Goal: Communication & Community: Answer question/provide support

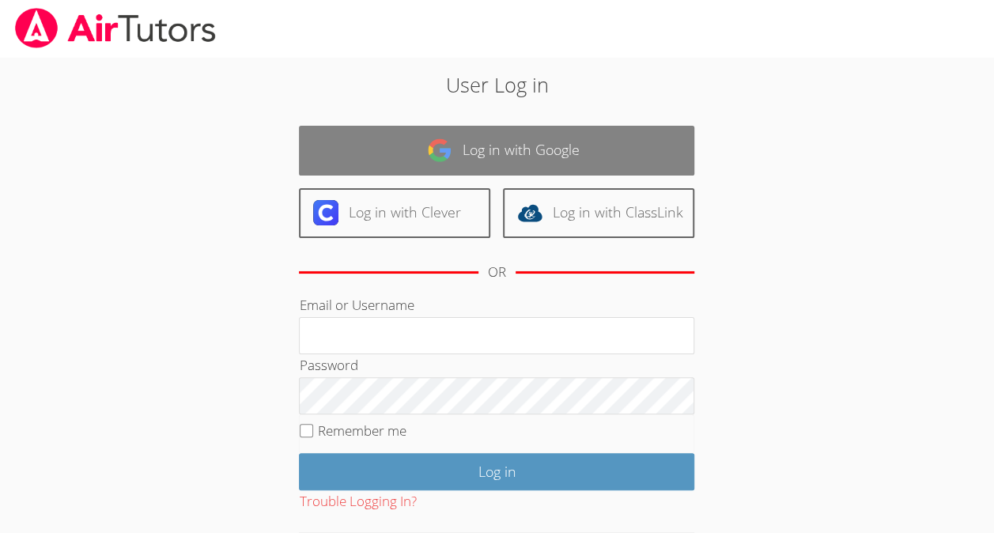
click at [638, 136] on link "Log in with Google" at bounding box center [496, 151] width 395 height 50
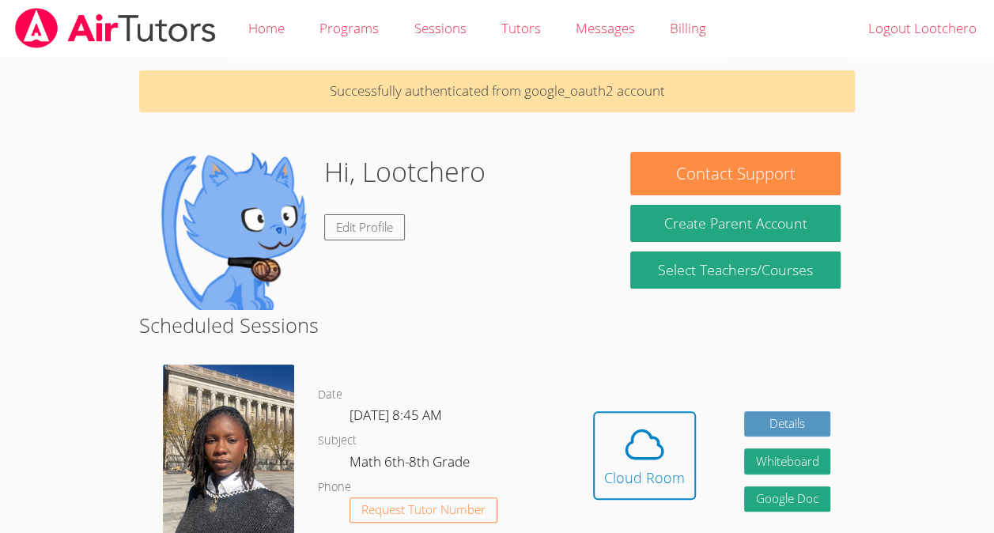
click at [644, 503] on link "Cloud Room" at bounding box center [644, 461] width 103 height 100
click at [669, 446] on span at bounding box center [644, 444] width 81 height 44
click at [637, 430] on icon at bounding box center [644, 444] width 36 height 28
click at [667, 429] on span at bounding box center [644, 444] width 81 height 44
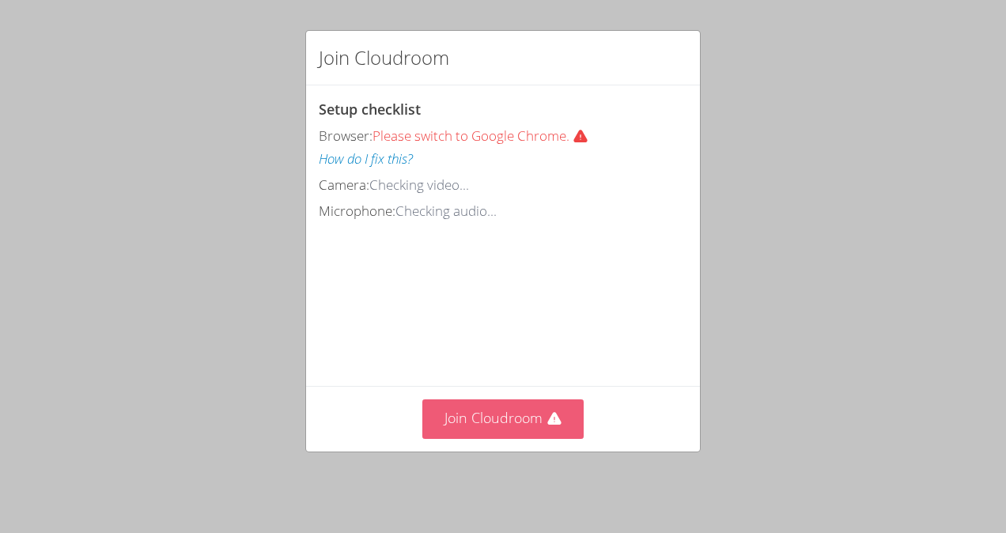
click at [508, 429] on button "Join Cloudroom" at bounding box center [503, 418] width 162 height 39
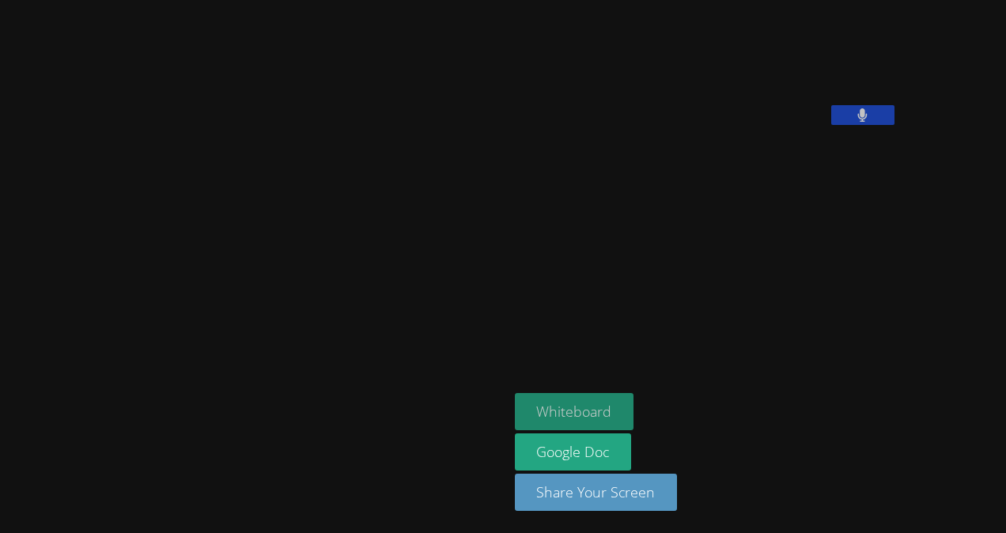
click at [515, 403] on button "Whiteboard" at bounding box center [574, 411] width 119 height 37
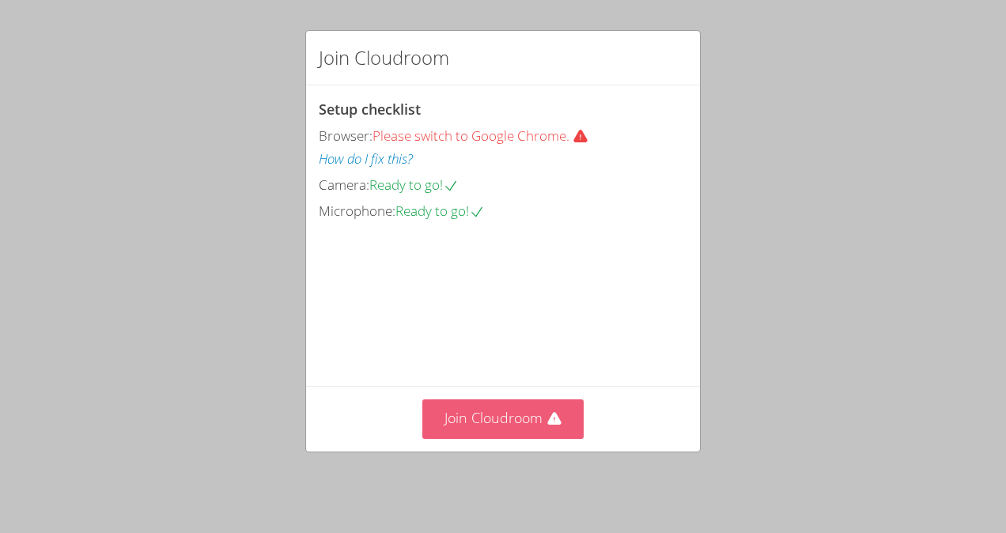
click at [507, 433] on button "Join Cloudroom" at bounding box center [503, 418] width 162 height 39
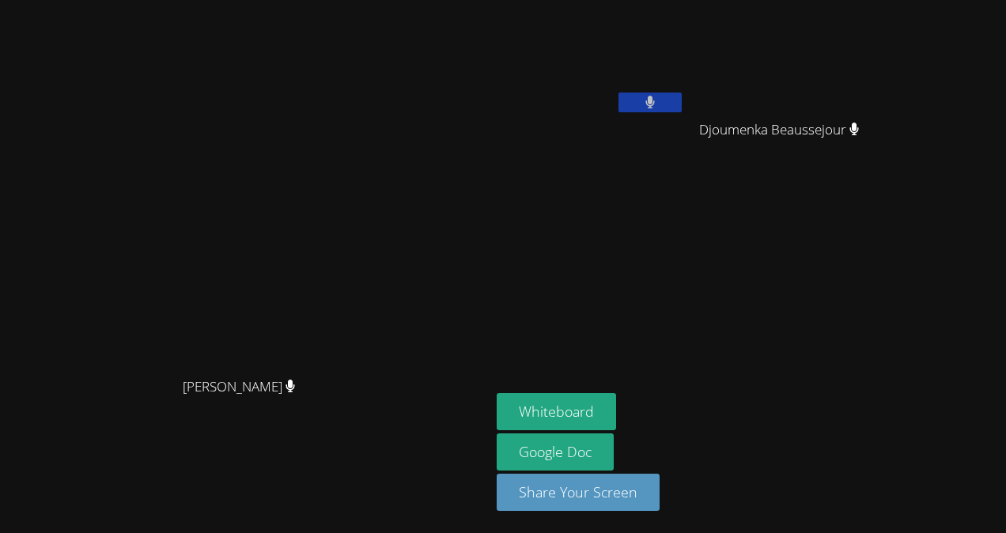
click at [364, 315] on video at bounding box center [245, 234] width 237 height 269
click at [682, 108] on button at bounding box center [650, 103] width 63 height 20
click at [658, 103] on icon at bounding box center [650, 102] width 17 height 13
click at [430, 432] on div "[PERSON_NAME]" at bounding box center [245, 400] width 478 height 63
click at [682, 103] on button at bounding box center [650, 103] width 63 height 20
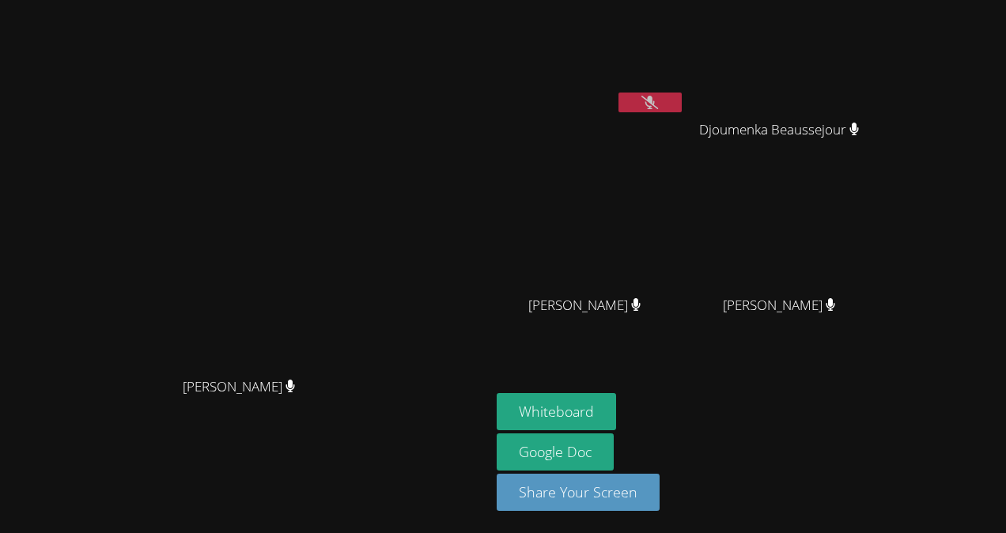
click at [682, 112] on button at bounding box center [650, 103] width 63 height 20
click at [616, 397] on button "Whiteboard" at bounding box center [556, 411] width 119 height 37
click at [497, 393] on button "Whiteboard" at bounding box center [556, 411] width 119 height 37
click at [616, 420] on button "Whiteboard" at bounding box center [556, 411] width 119 height 37
click at [364, 223] on video at bounding box center [245, 234] width 237 height 269
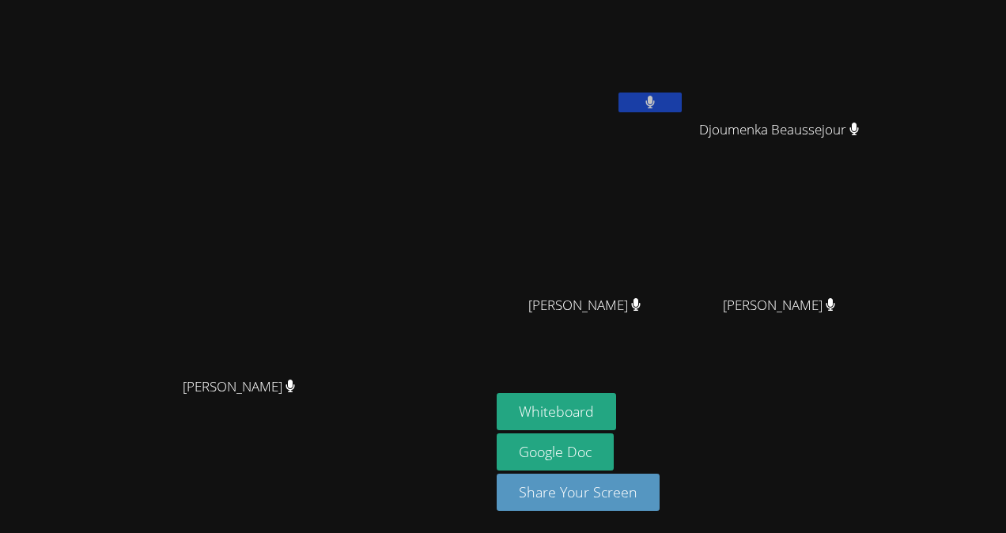
click at [364, 123] on video at bounding box center [245, 234] width 237 height 269
click at [682, 111] on button at bounding box center [650, 103] width 63 height 20
click at [658, 98] on icon at bounding box center [650, 102] width 17 height 13
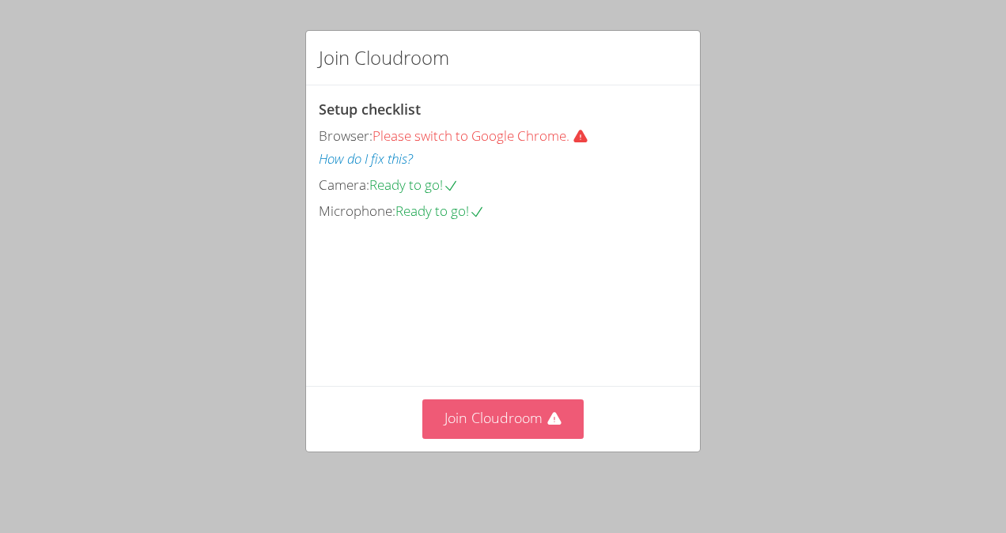
click at [524, 422] on button "Join Cloudroom" at bounding box center [503, 418] width 162 height 39
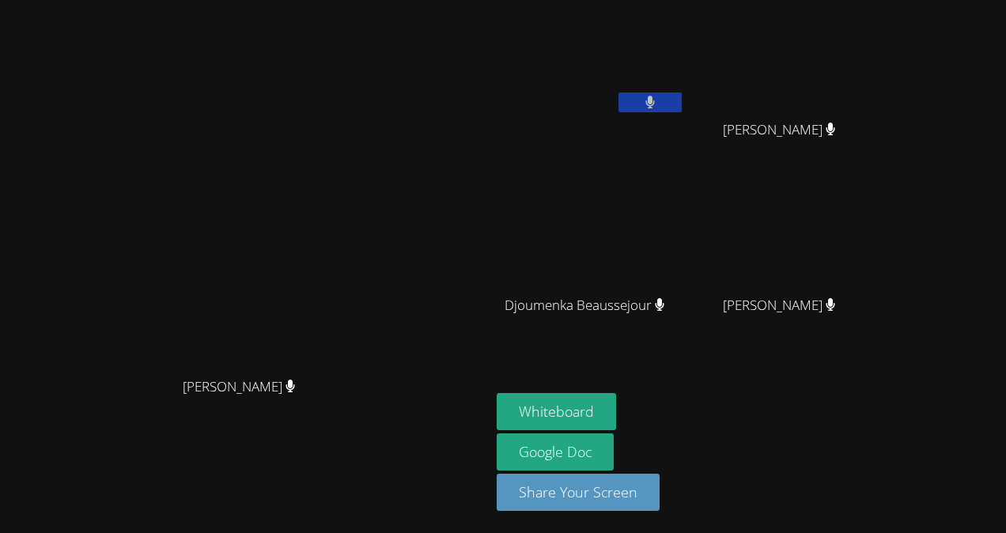
click at [656, 97] on icon at bounding box center [650, 102] width 10 height 13
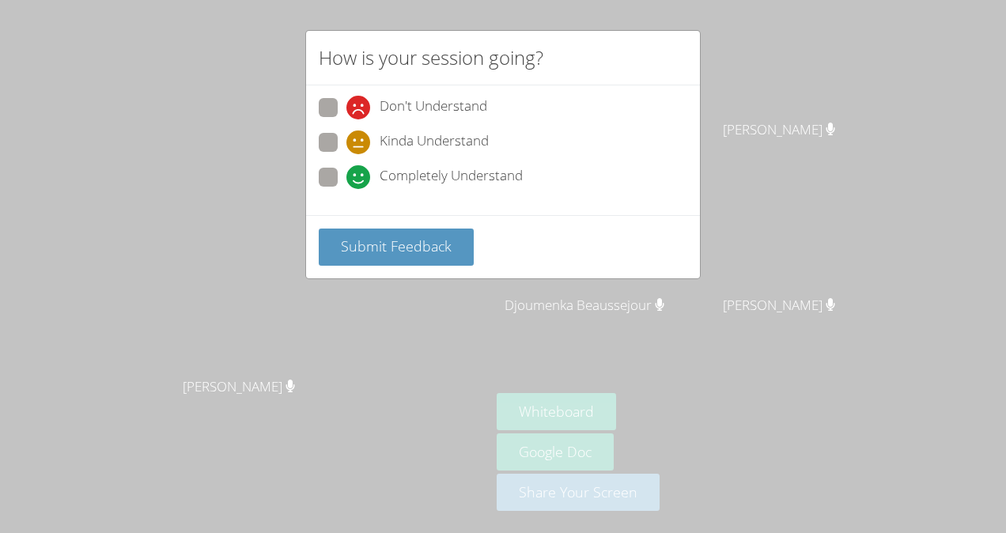
click at [353, 175] on icon at bounding box center [358, 177] width 24 height 24
click at [353, 175] on input "Completely Understand" at bounding box center [352, 174] width 13 height 13
radio input "true"
click at [367, 229] on button "Submit Feedback" at bounding box center [396, 247] width 155 height 37
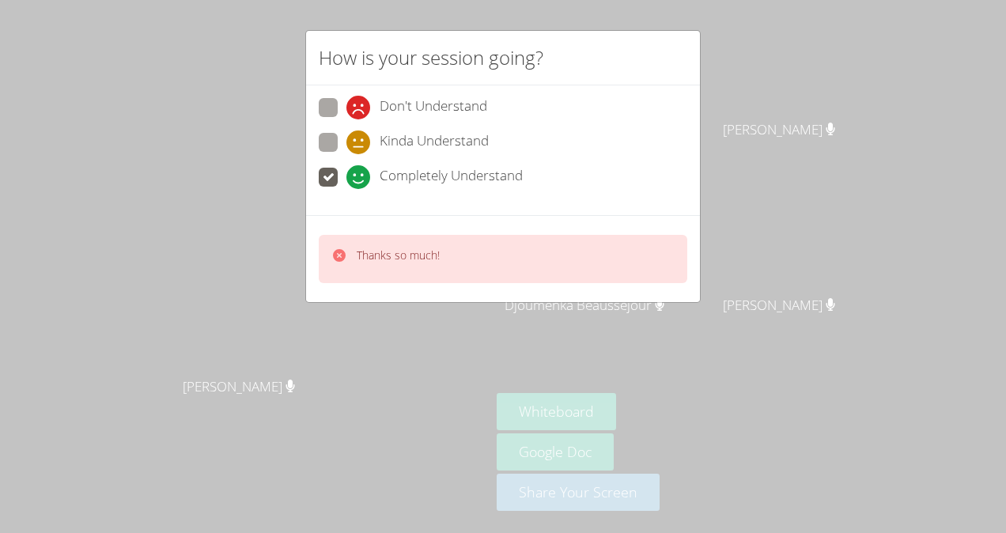
click at [728, 81] on div "How is your session going? Don't Understand Kinda Understand Completely Underst…" at bounding box center [503, 266] width 1006 height 533
click at [780, 104] on div "How is your session going? Don't Understand Kinda Understand Completely Underst…" at bounding box center [503, 266] width 1006 height 533
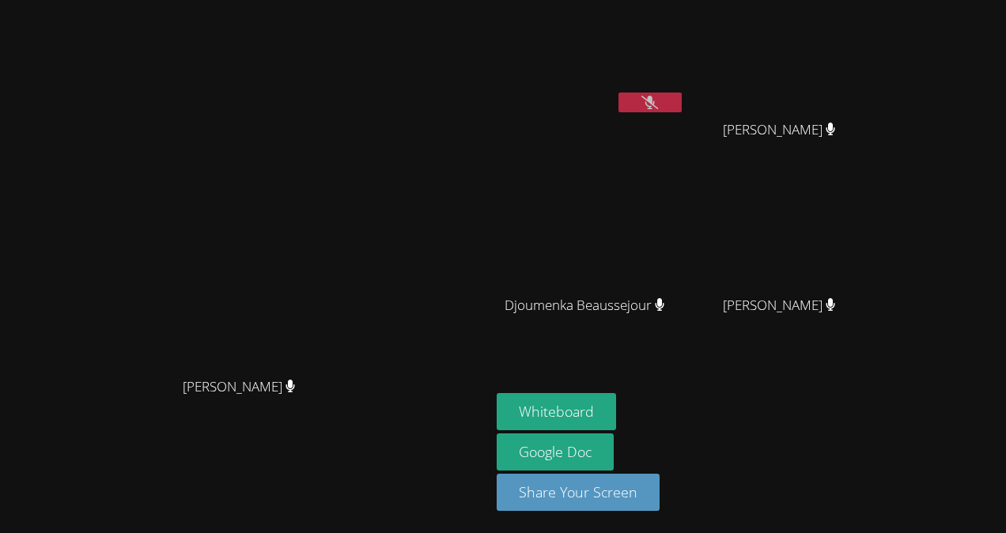
click at [685, 68] on video at bounding box center [591, 59] width 188 height 106
click at [658, 96] on icon at bounding box center [650, 102] width 17 height 13
click at [682, 103] on button at bounding box center [650, 103] width 63 height 20
click at [682, 101] on button at bounding box center [650, 103] width 63 height 20
click at [658, 104] on icon at bounding box center [650, 102] width 17 height 13
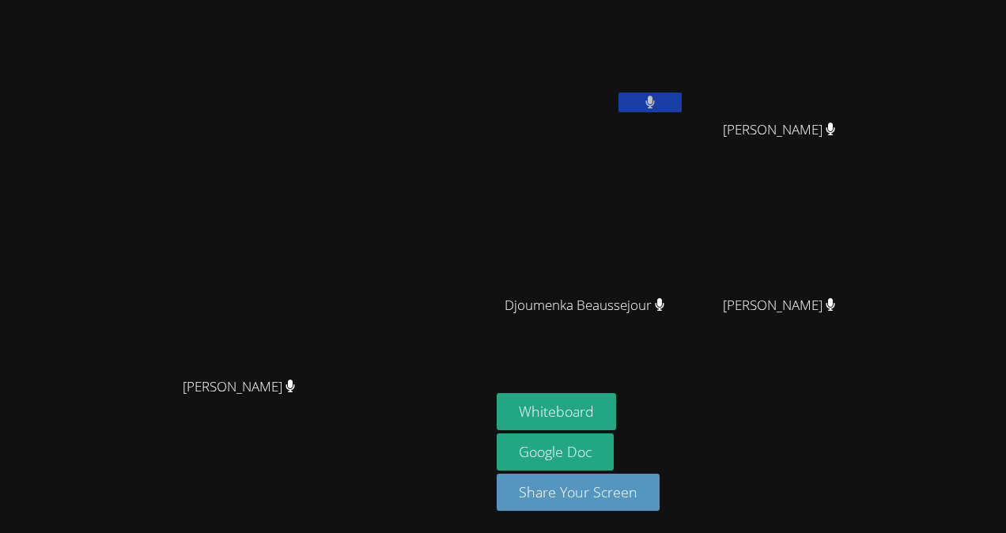
click at [364, 166] on video at bounding box center [245, 234] width 237 height 269
click at [351, 527] on main "Darine Odigé Darine Odigé" at bounding box center [245, 266] width 490 height 533
click at [127, 312] on video at bounding box center [245, 234] width 237 height 269
